Goal: Answer question/provide support

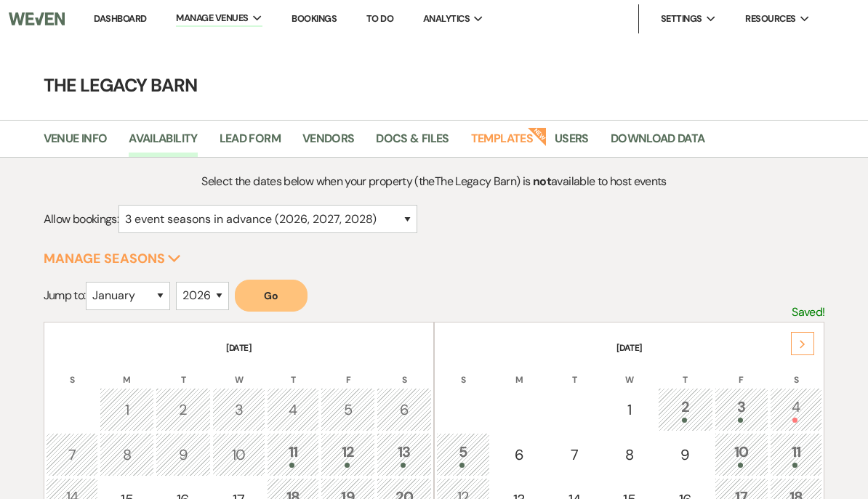
click at [112, 20] on link "Dashboard" at bounding box center [120, 18] width 52 height 12
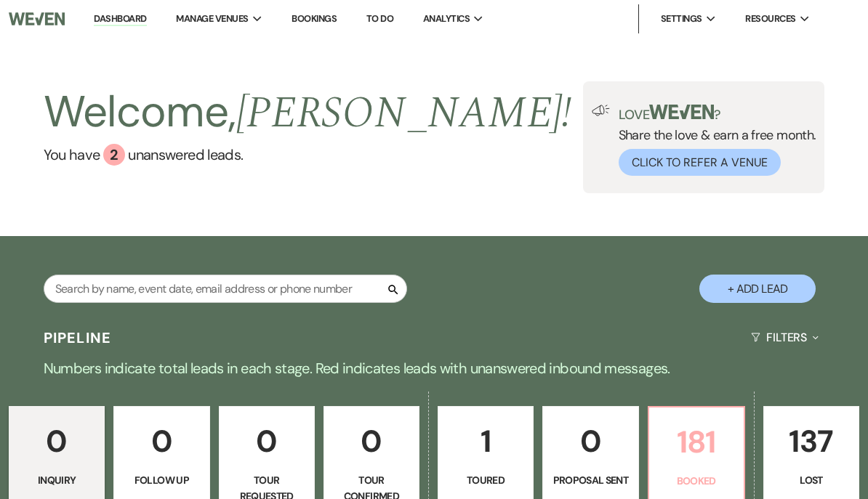
click at [698, 461] on p "181" at bounding box center [696, 442] width 77 height 49
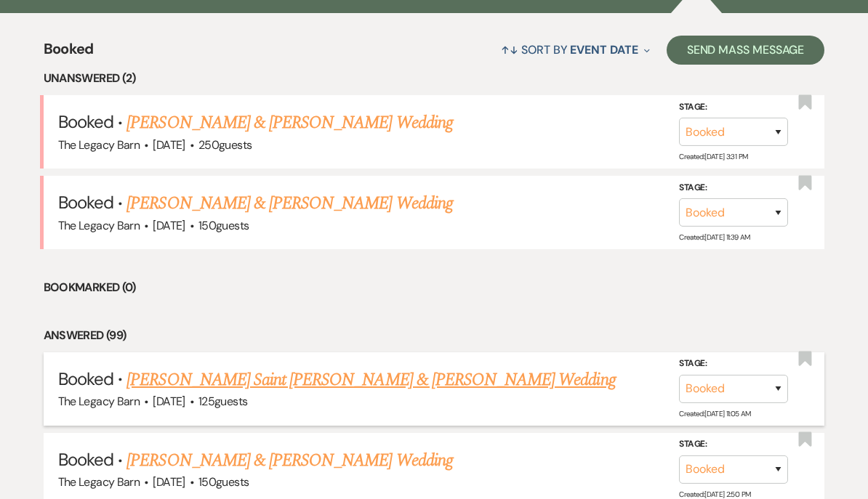
scroll to position [539, 0]
click at [338, 376] on link "[PERSON_NAME] Saint [PERSON_NAME] & [PERSON_NAME] Wedding" at bounding box center [370, 380] width 488 height 26
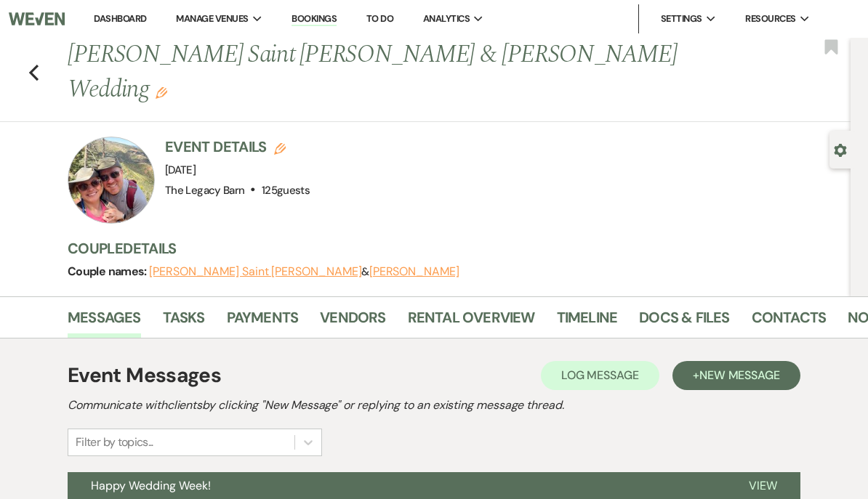
click at [369, 266] on button "[PERSON_NAME]" at bounding box center [414, 272] width 90 height 12
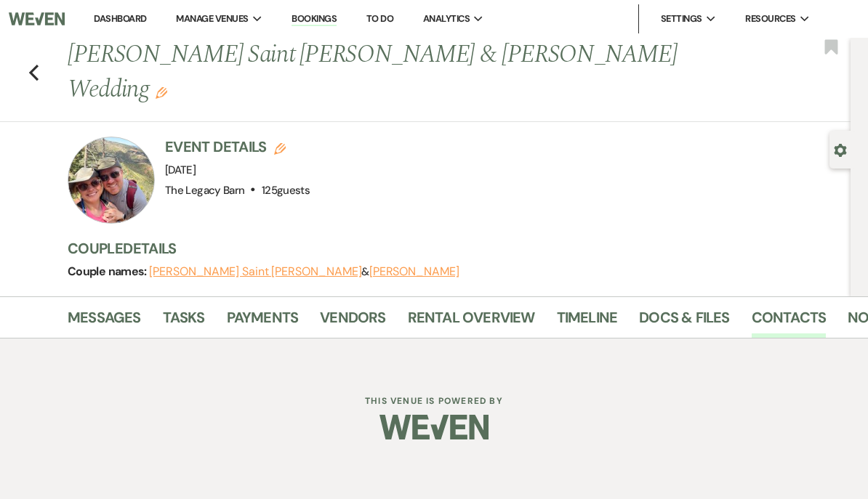
select select "1"
select select "email"
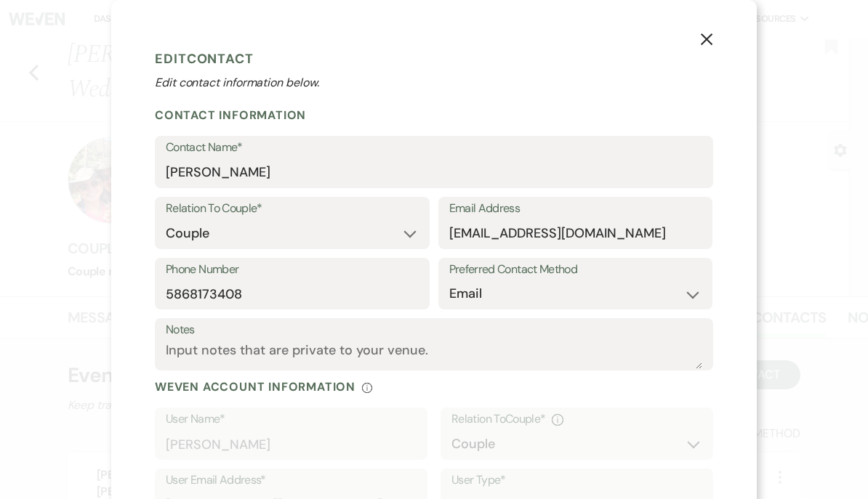
click at [698, 38] on button "X" at bounding box center [706, 39] width 100 height 78
